Goal: Entertainment & Leisure: Browse casually

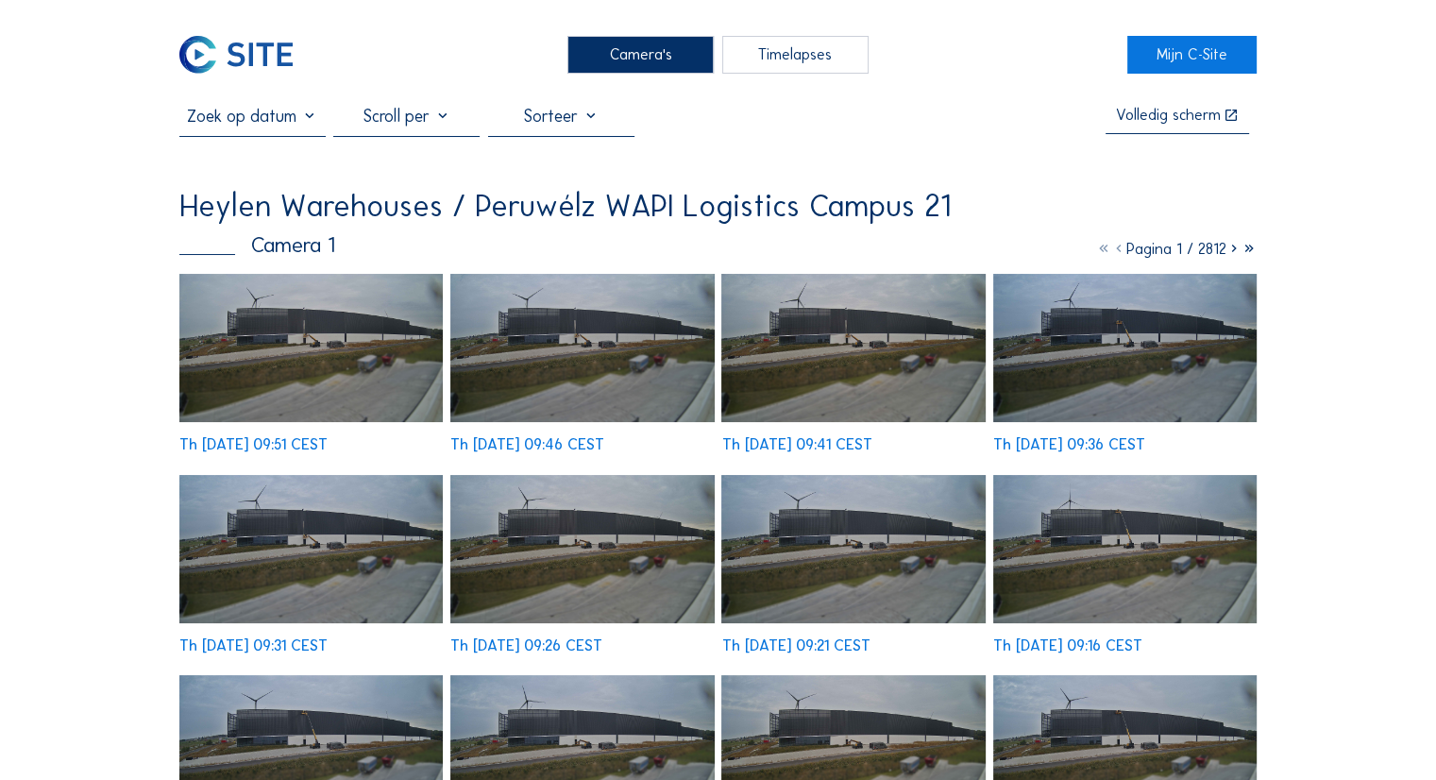
click at [318, 311] on img at bounding box center [310, 348] width 263 height 148
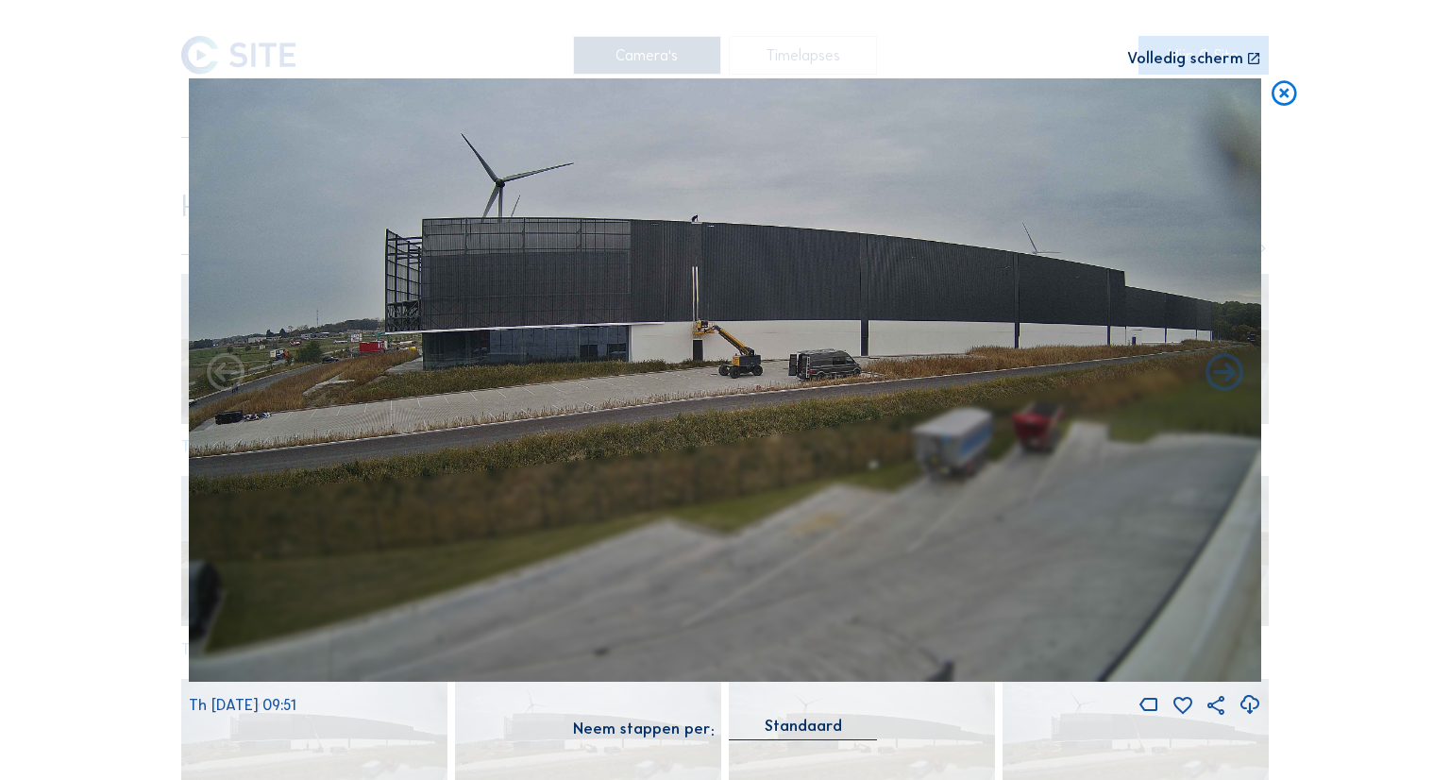
click at [1236, 63] on div "Volledig scherm" at bounding box center [1185, 59] width 116 height 16
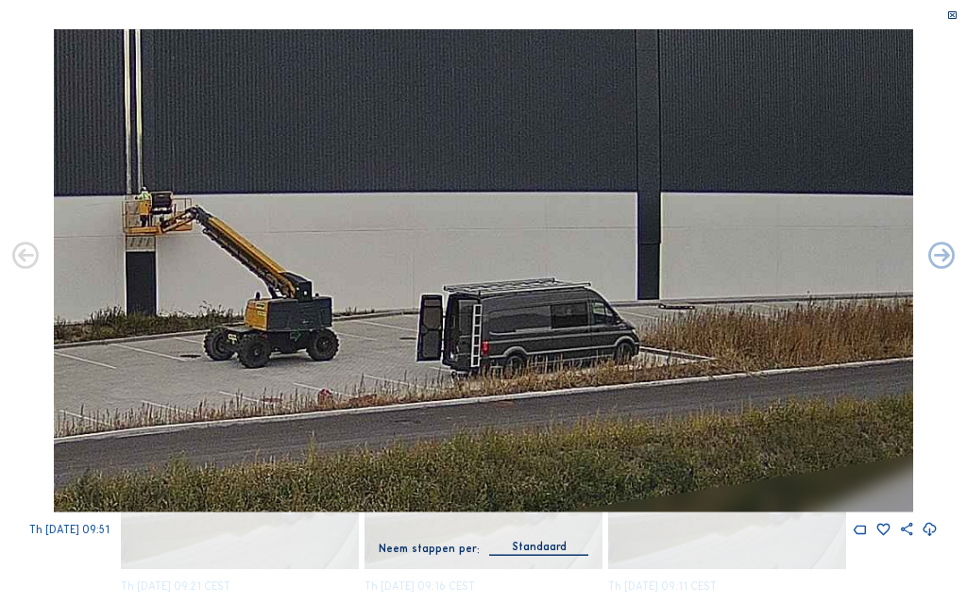
drag, startPoint x: 621, startPoint y: 213, endPoint x: 285, endPoint y: 230, distance: 336.5
click at [285, 230] on img at bounding box center [483, 270] width 859 height 483
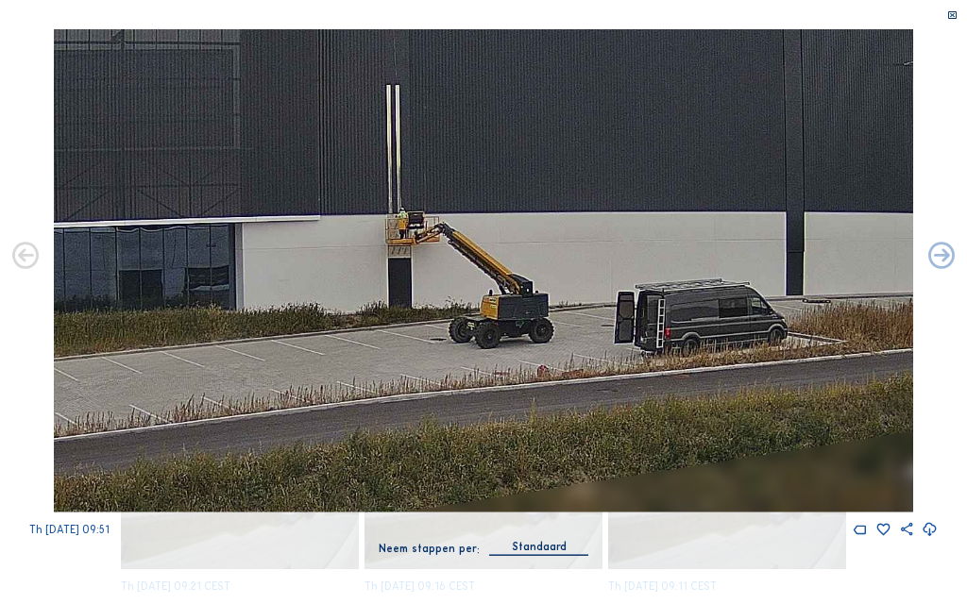
drag, startPoint x: 409, startPoint y: 264, endPoint x: 894, endPoint y: 264, distance: 485.2
click at [967, 264] on html "Camera's Timelapses Mijn C-Site Volledig [PERSON_NAME] Heylen Warehouses / [GEO…" at bounding box center [483, 601] width 967 height 1203
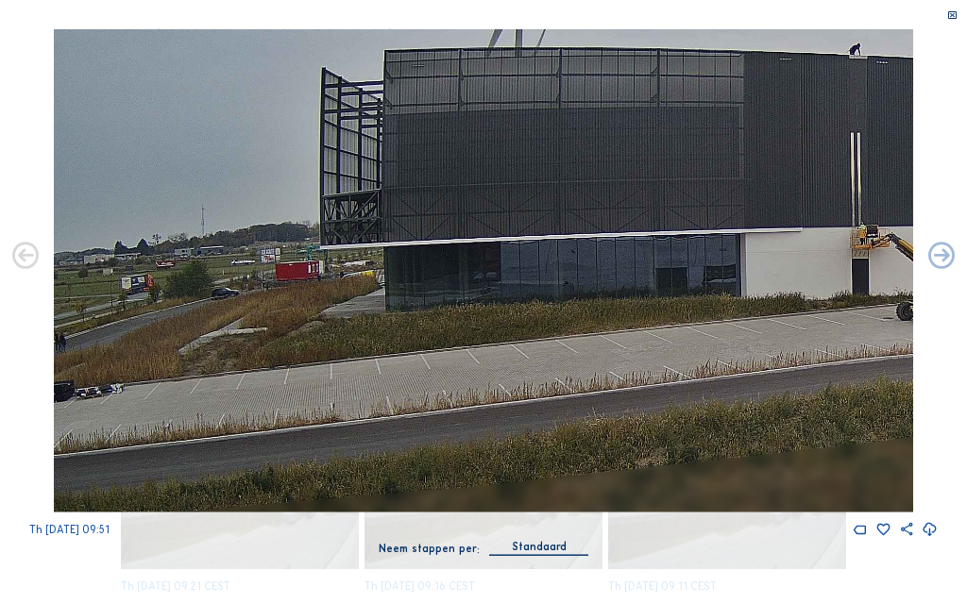
drag, startPoint x: 603, startPoint y: 260, endPoint x: 1024, endPoint y: 258, distance: 421.0
click at [967, 258] on html "Camera's Timelapses Mijn C-Site Volledig [PERSON_NAME] Heylen Warehouses / [GEO…" at bounding box center [483, 601] width 967 height 1203
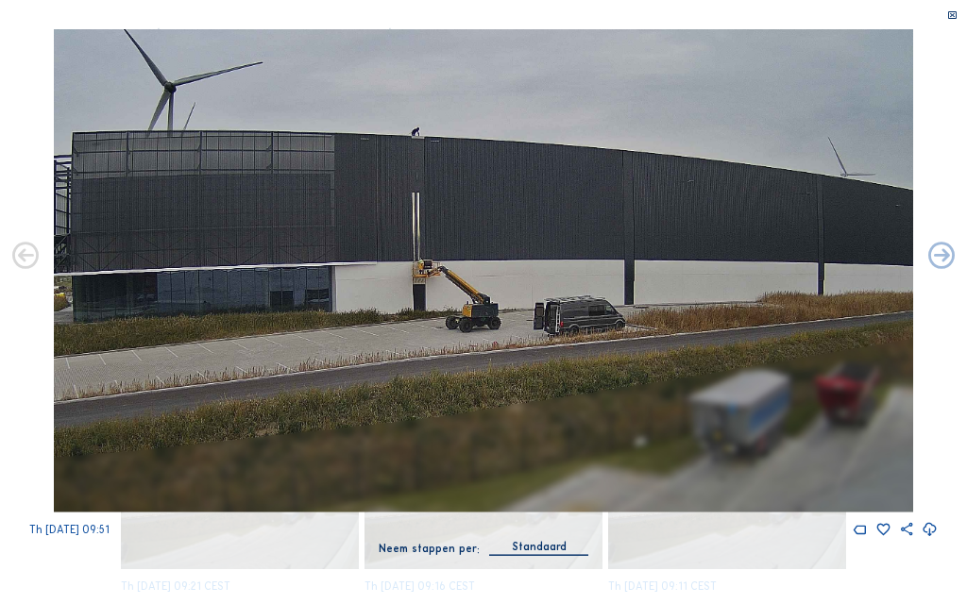
drag, startPoint x: 759, startPoint y: 262, endPoint x: 457, endPoint y: 276, distance: 302.3
click at [466, 283] on img at bounding box center [483, 270] width 859 height 483
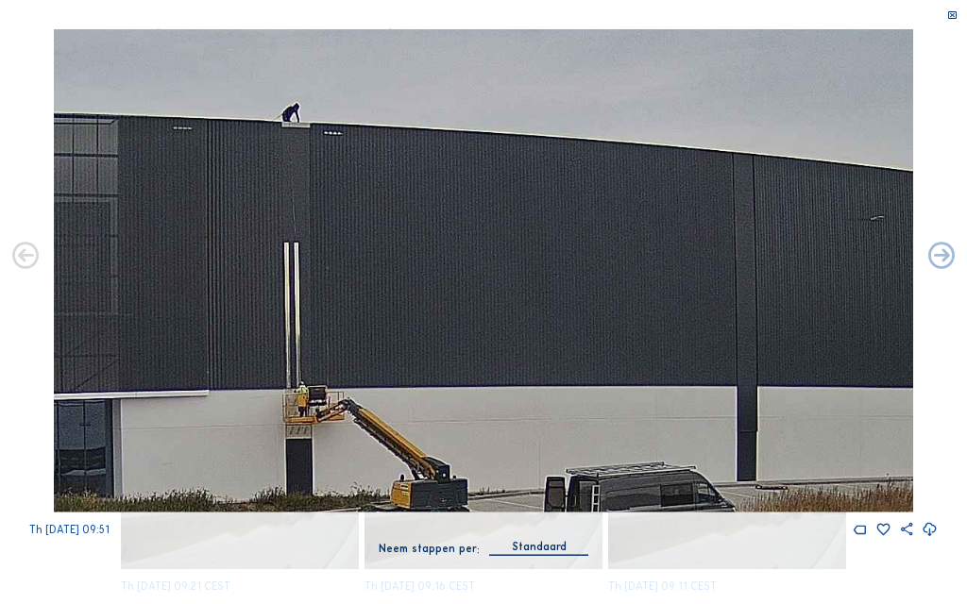
drag, startPoint x: 431, startPoint y: 337, endPoint x: 305, endPoint y: 266, distance: 144.9
click at [305, 266] on img at bounding box center [483, 270] width 859 height 483
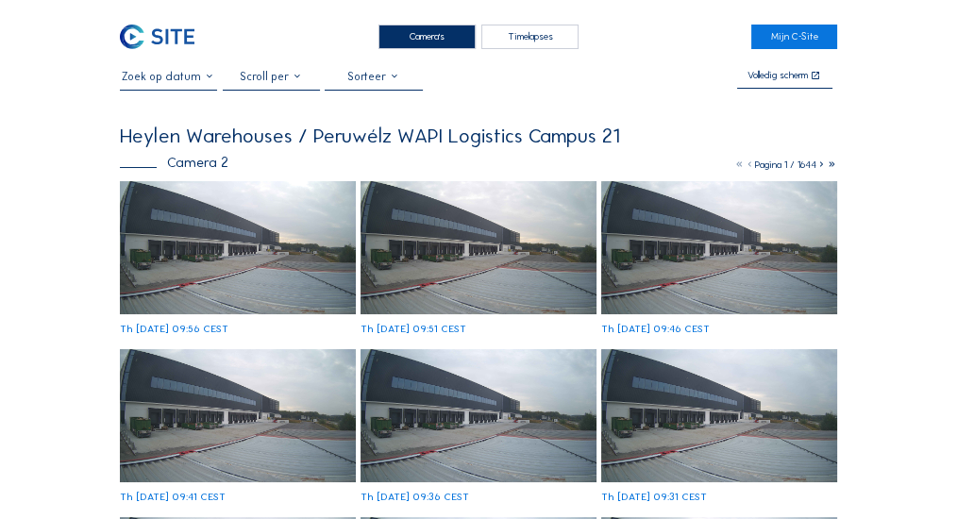
click at [191, 214] on img at bounding box center [238, 247] width 236 height 133
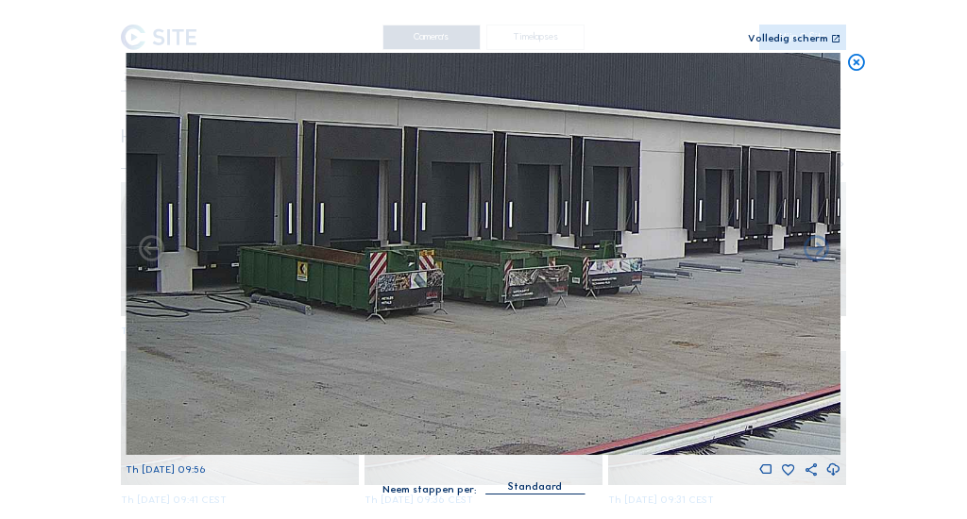
drag, startPoint x: 362, startPoint y: 278, endPoint x: 132, endPoint y: 308, distance: 231.2
click at [132, 308] on img at bounding box center [483, 254] width 715 height 402
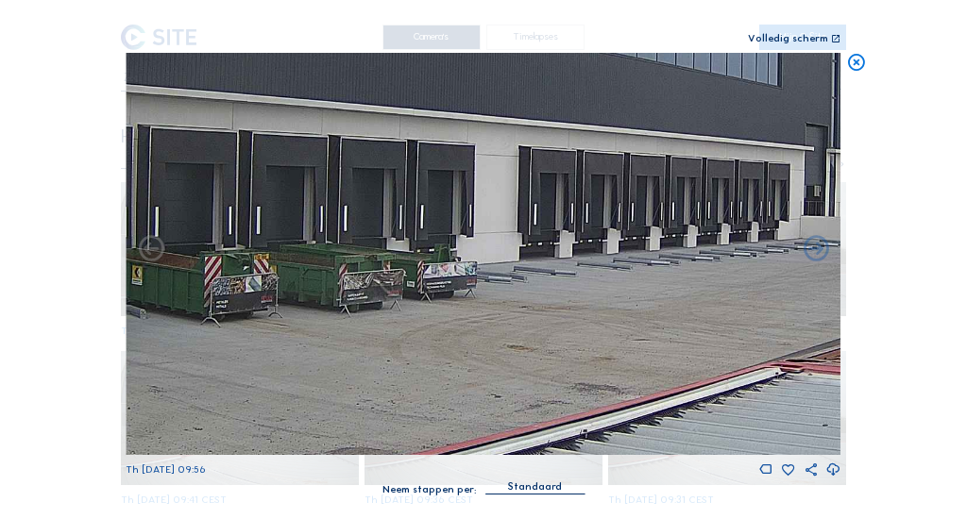
drag, startPoint x: 398, startPoint y: 296, endPoint x: 206, endPoint y: 287, distance: 192.8
click at [210, 291] on img at bounding box center [483, 254] width 715 height 402
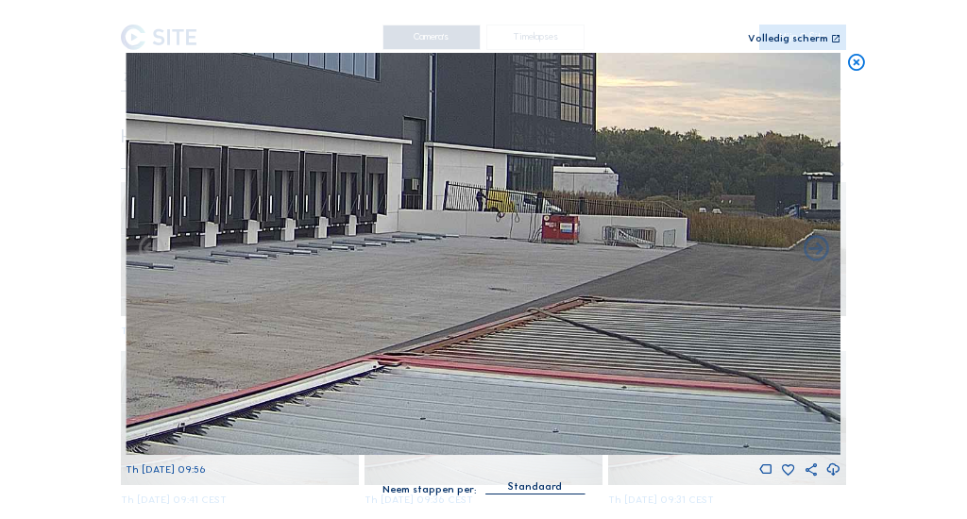
drag, startPoint x: 519, startPoint y: 277, endPoint x: 244, endPoint y: 267, distance: 275.8
click at [207, 276] on img at bounding box center [483, 254] width 715 height 402
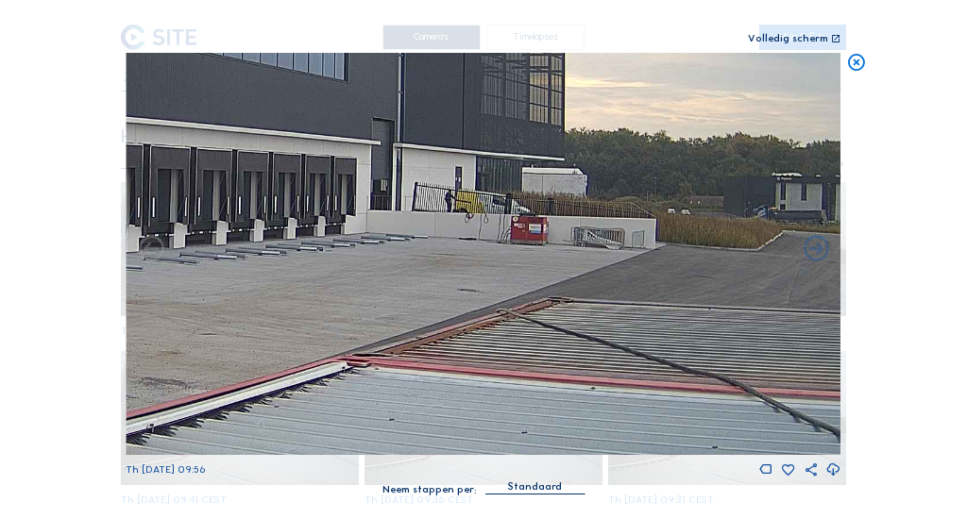
drag, startPoint x: 383, startPoint y: 257, endPoint x: 312, endPoint y: 271, distance: 72.2
click at [312, 271] on img at bounding box center [483, 254] width 715 height 402
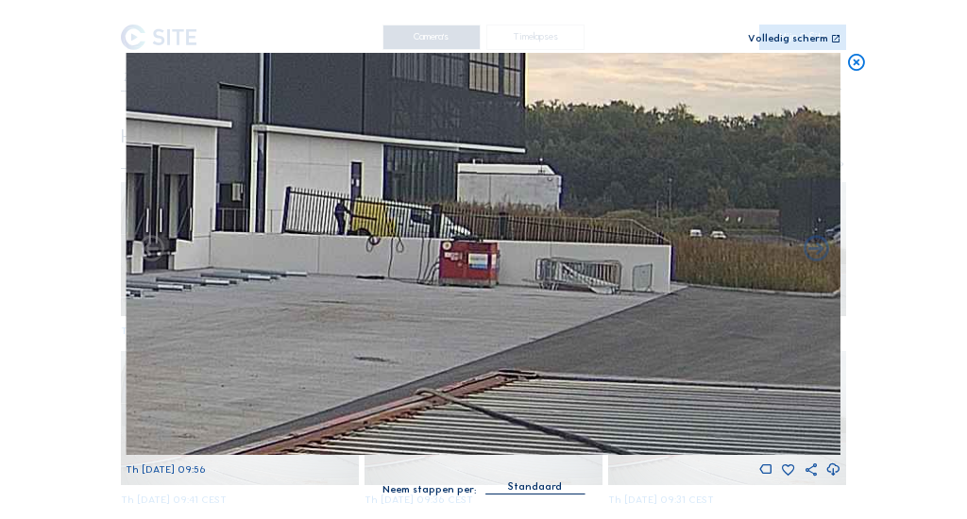
drag, startPoint x: 464, startPoint y: 243, endPoint x: 281, endPoint y: 241, distance: 183.1
click at [281, 241] on img at bounding box center [483, 254] width 715 height 402
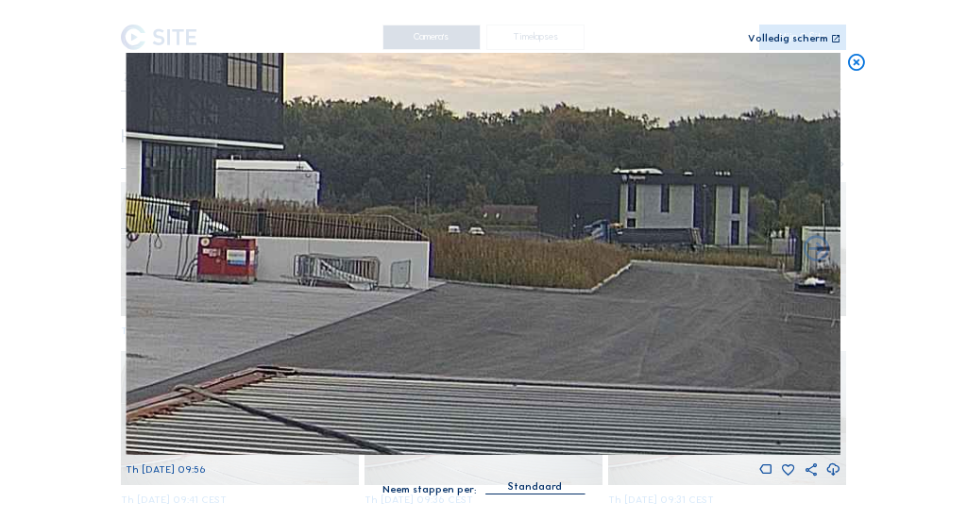
drag, startPoint x: 414, startPoint y: 245, endPoint x: 237, endPoint y: 243, distance: 177.5
click at [226, 244] on img at bounding box center [483, 254] width 715 height 402
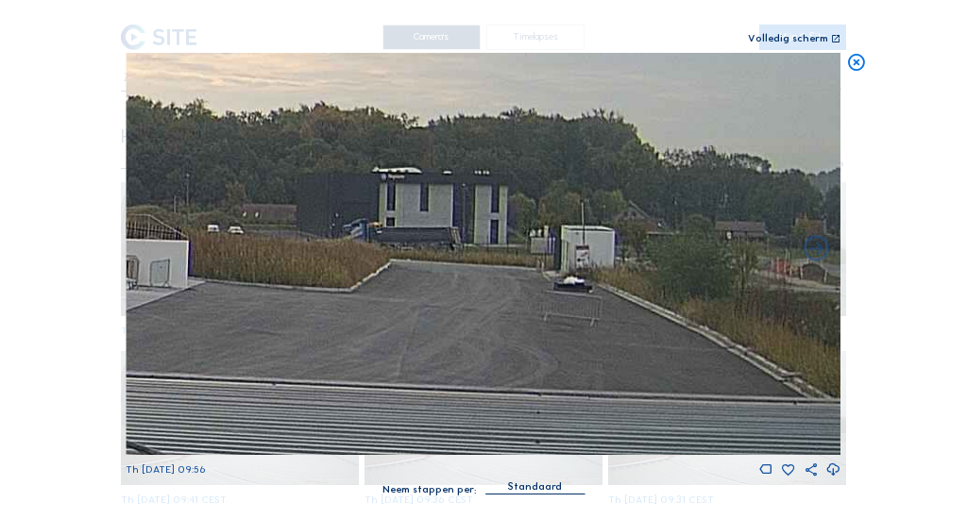
drag, startPoint x: 398, startPoint y: 243, endPoint x: 327, endPoint y: 243, distance: 71.7
click at [327, 243] on img at bounding box center [483, 254] width 715 height 402
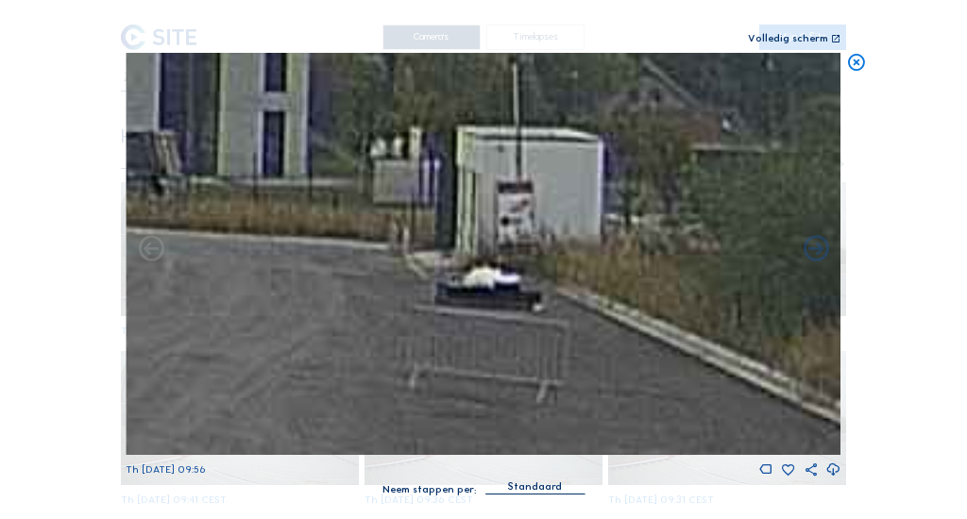
drag, startPoint x: 537, startPoint y: 252, endPoint x: 479, endPoint y: 210, distance: 71.5
click at [518, 203] on img at bounding box center [483, 254] width 715 height 402
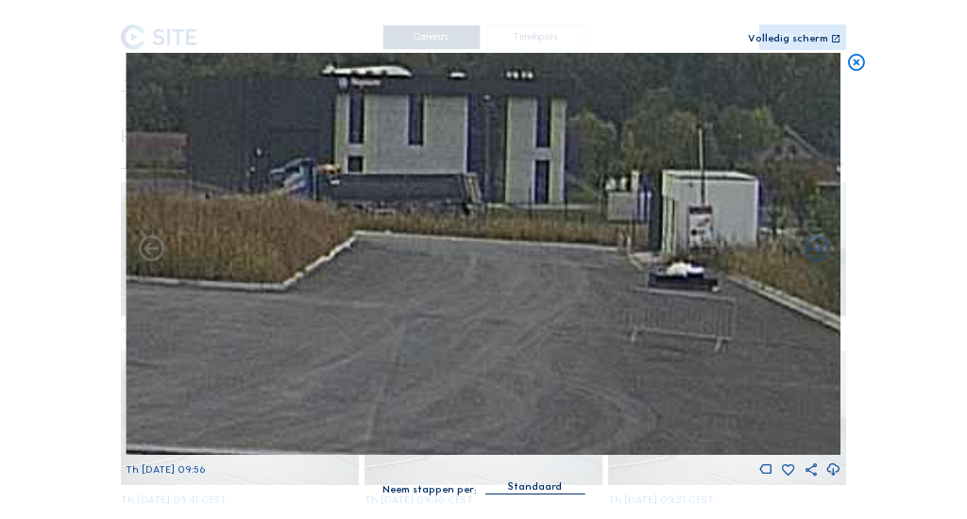
drag, startPoint x: 405, startPoint y: 216, endPoint x: 598, endPoint y: 230, distance: 194.0
click at [598, 230] on img at bounding box center [483, 254] width 715 height 402
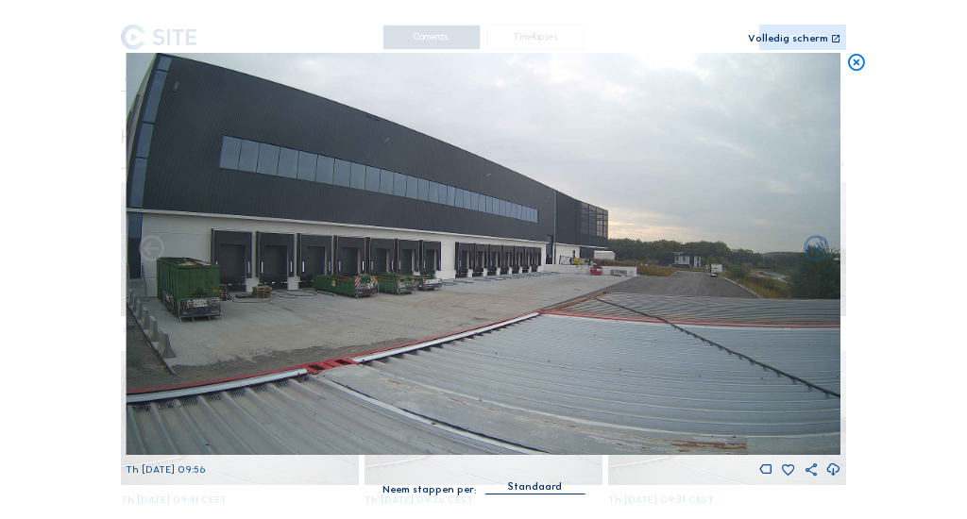
click at [272, 198] on img at bounding box center [483, 254] width 715 height 402
